Goal: Entertainment & Leisure: Consume media (video, audio)

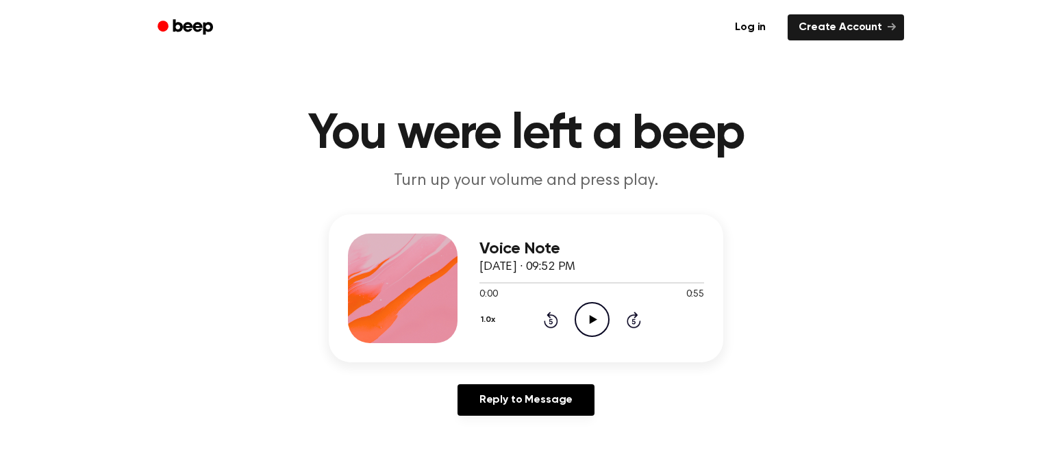
click at [599, 333] on icon "Play Audio" at bounding box center [592, 319] width 35 height 35
click at [599, 312] on icon "Play Audio" at bounding box center [592, 319] width 35 height 35
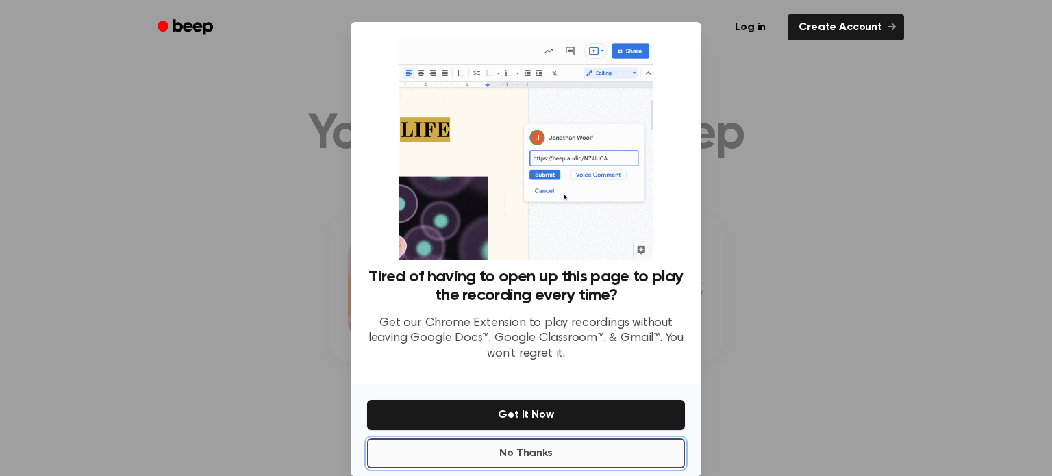
click at [580, 450] on button "No Thanks" at bounding box center [526, 453] width 318 height 30
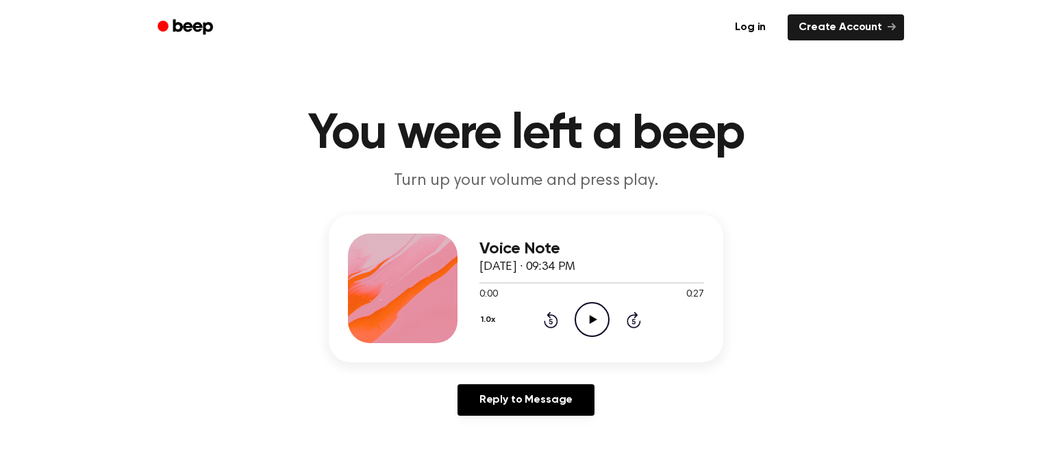
click at [591, 330] on icon "Play Audio" at bounding box center [592, 319] width 35 height 35
click at [588, 329] on icon "Play Audio" at bounding box center [592, 319] width 35 height 35
click at [591, 318] on icon at bounding box center [593, 319] width 8 height 9
click at [579, 316] on icon "Play Audio" at bounding box center [592, 319] width 35 height 35
click at [584, 318] on icon "Play Audio" at bounding box center [592, 319] width 35 height 35
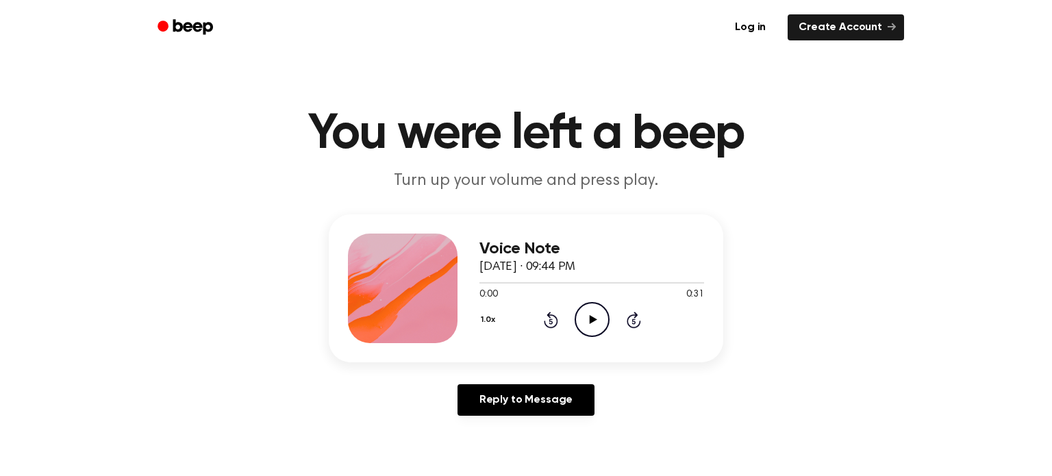
click at [597, 327] on icon "Play Audio" at bounding box center [592, 319] width 35 height 35
click at [600, 314] on icon "Play Audio" at bounding box center [592, 319] width 35 height 35
click at [595, 324] on icon "Play Audio" at bounding box center [592, 319] width 35 height 35
click at [591, 308] on icon "Play Audio" at bounding box center [592, 319] width 35 height 35
